Goal: Navigation & Orientation: Find specific page/section

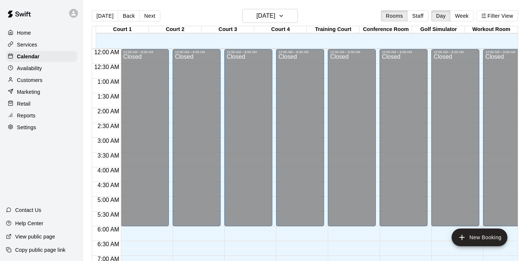
scroll to position [467, 0]
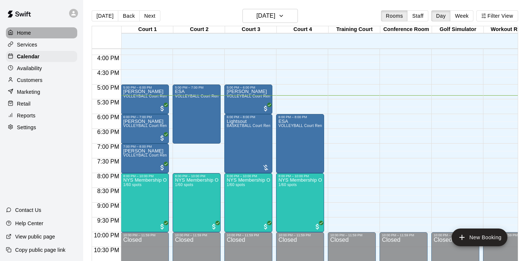
click at [31, 30] on div "Home" at bounding box center [41, 32] width 71 height 11
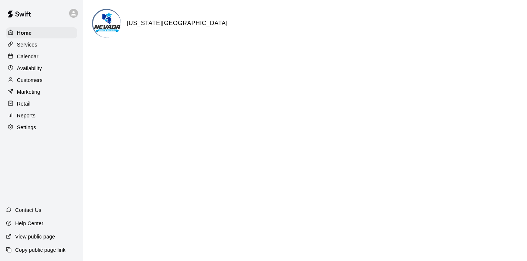
click at [38, 57] on div "Calendar" at bounding box center [41, 56] width 71 height 11
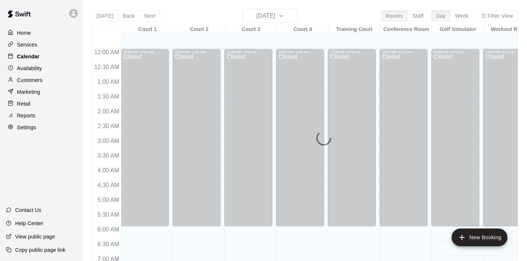
scroll to position [467, 0]
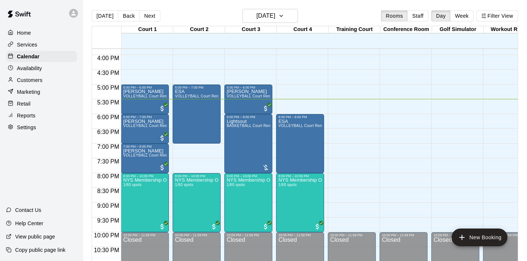
click at [377, 138] on div at bounding box center [353, 139] width 51 height 7
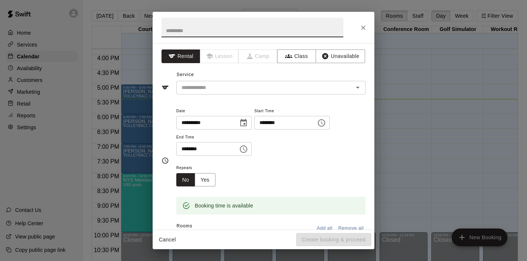
click at [363, 30] on icon "Close" at bounding box center [363, 27] width 7 height 7
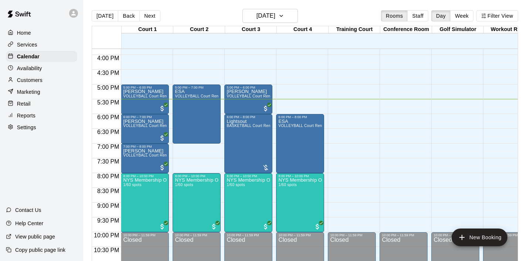
click at [27, 32] on p "Home" at bounding box center [24, 32] width 14 height 7
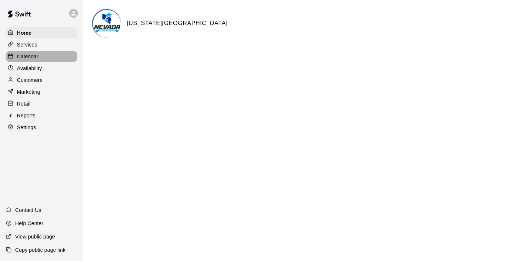
click at [30, 53] on p "Calendar" at bounding box center [27, 56] width 21 height 7
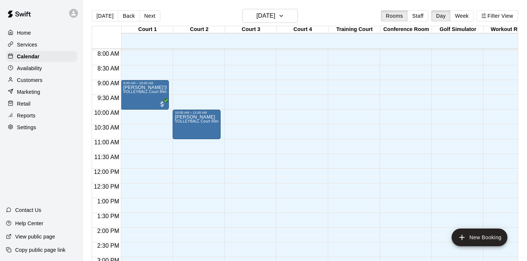
scroll to position [240, 0]
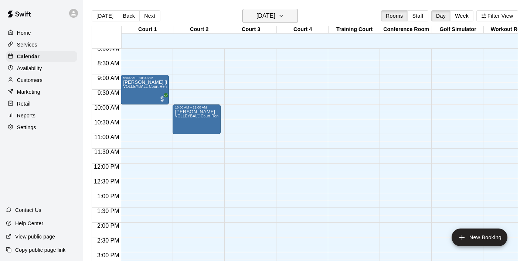
click at [284, 15] on icon "button" at bounding box center [281, 15] width 6 height 9
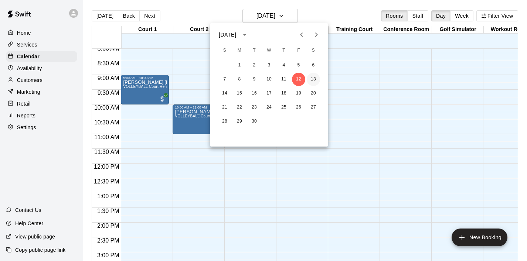
click at [313, 81] on button "13" at bounding box center [313, 79] width 13 height 13
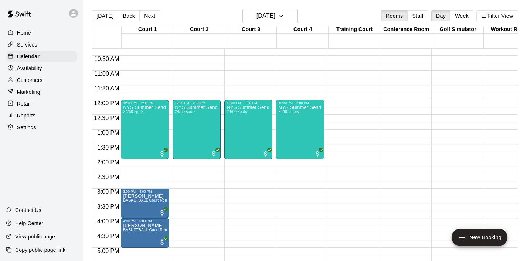
scroll to position [304, 0]
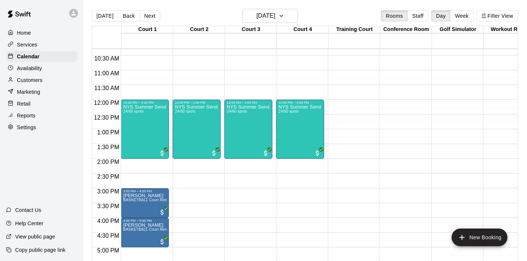
click at [29, 33] on p "Home" at bounding box center [24, 32] width 14 height 7
